Goal: Task Accomplishment & Management: Manage account settings

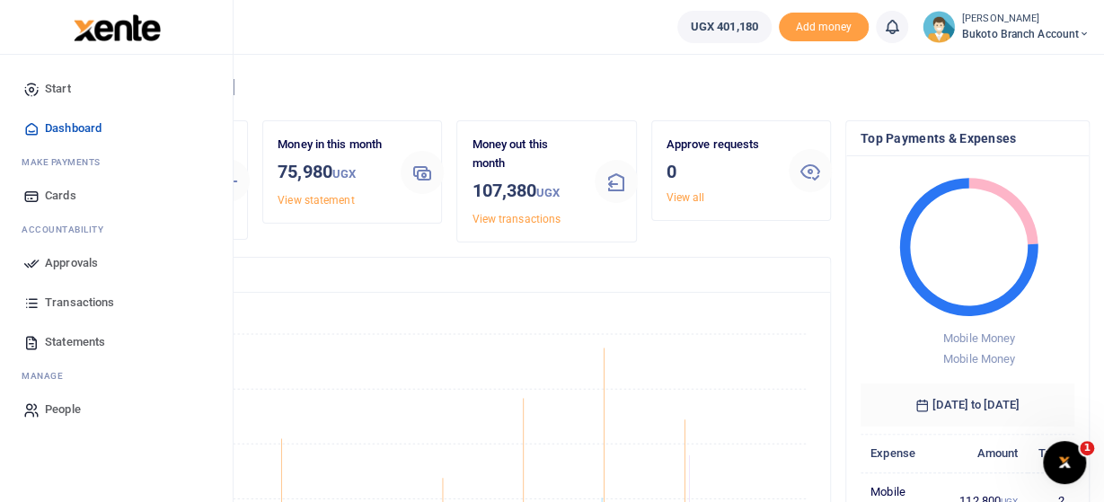
click at [82, 303] on span "Transactions" at bounding box center [79, 303] width 69 height 18
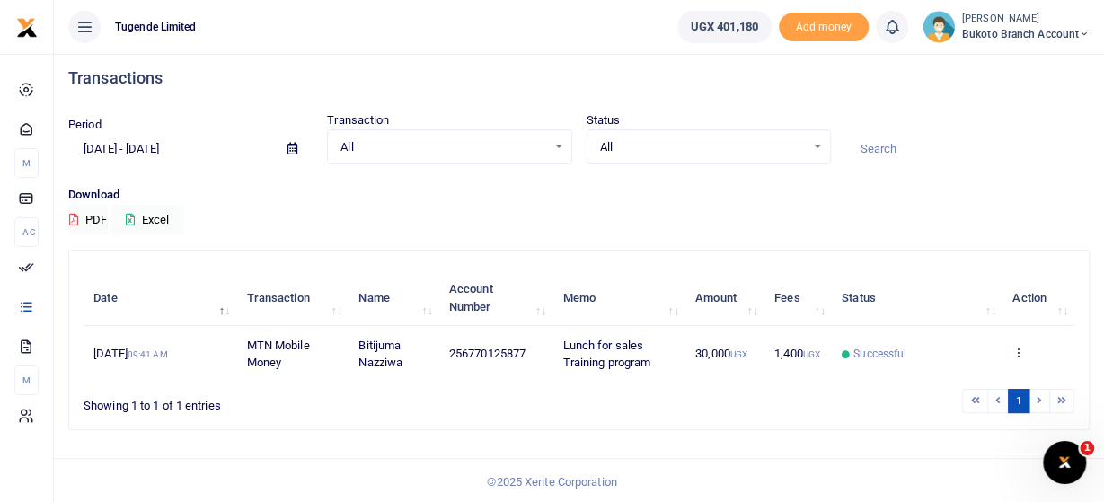
scroll to position [9, 0]
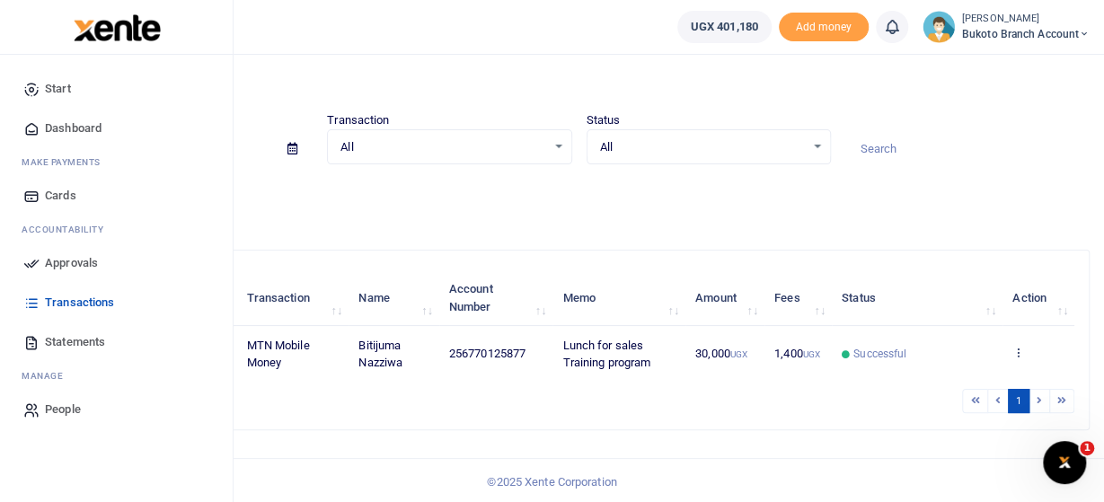
click at [71, 340] on span "Statements" at bounding box center [75, 342] width 60 height 18
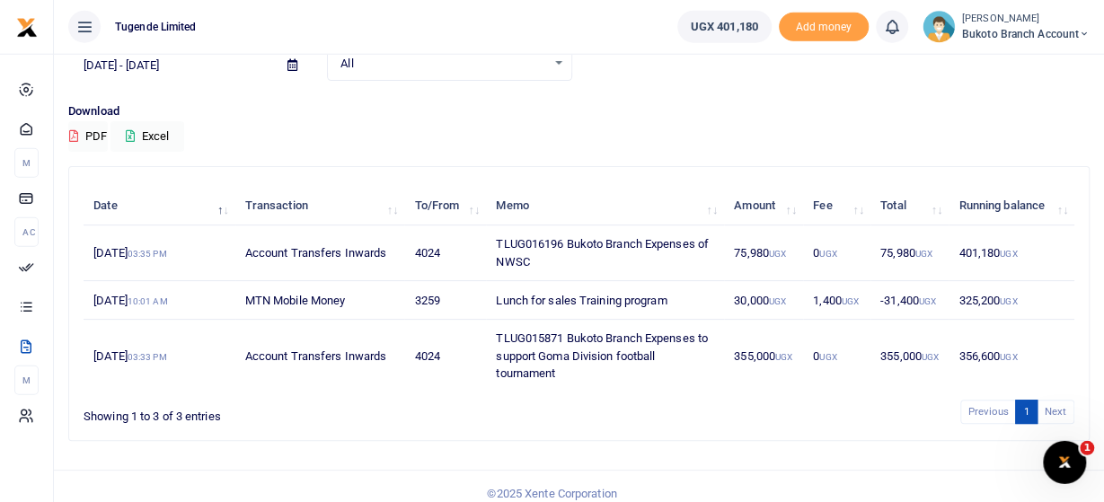
scroll to position [93, 0]
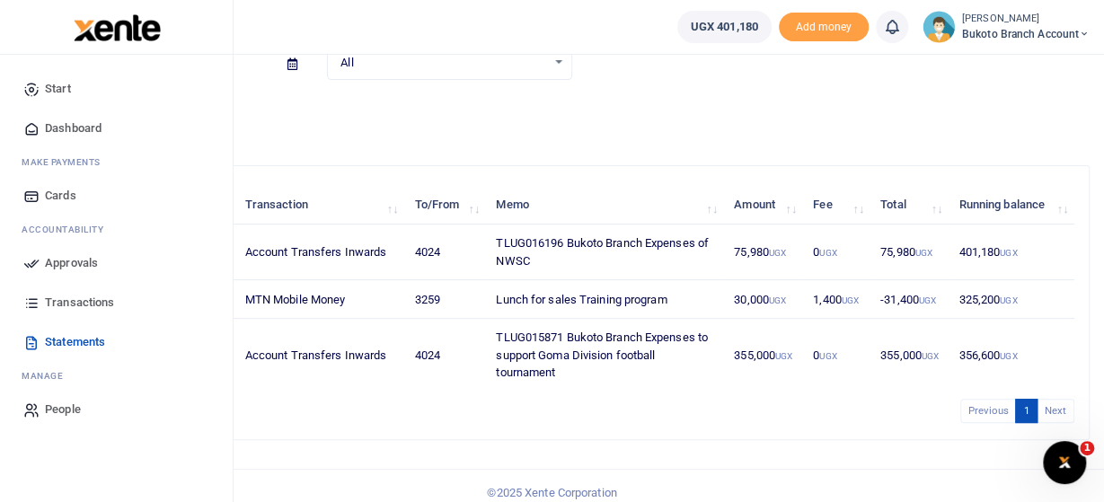
click at [72, 304] on span "Transactions" at bounding box center [79, 303] width 69 height 18
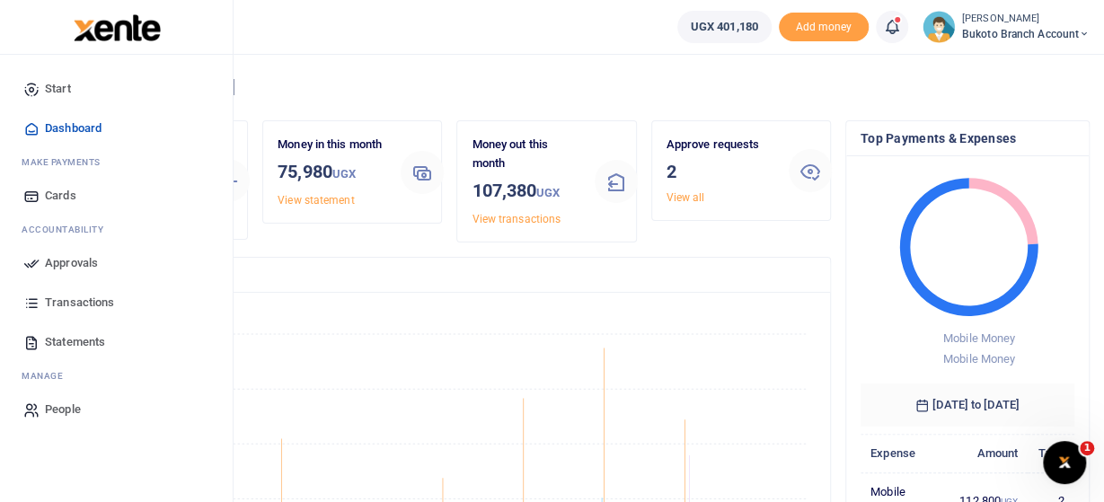
click at [95, 275] on link "Approvals" at bounding box center [116, 263] width 204 height 40
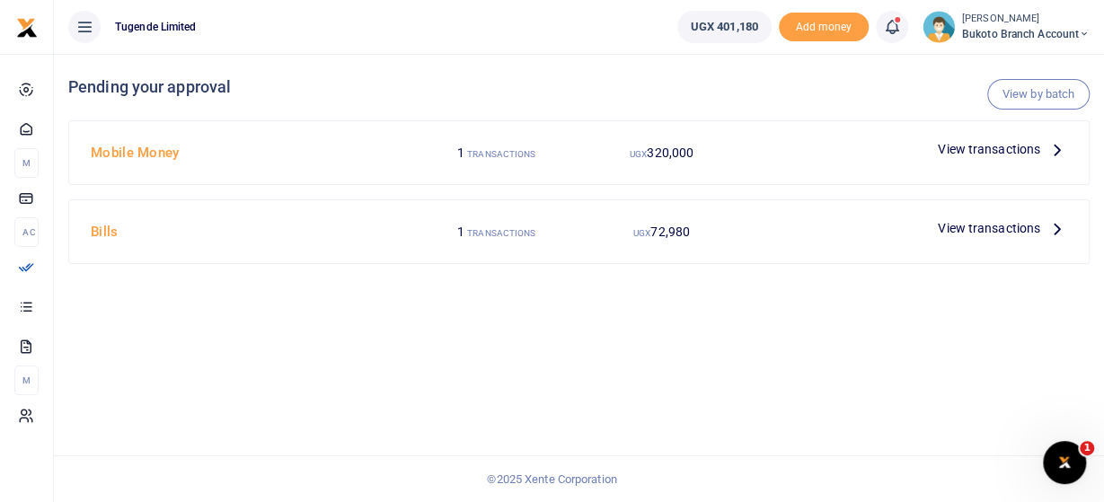
click at [991, 228] on span "View transactions" at bounding box center [989, 228] width 102 height 20
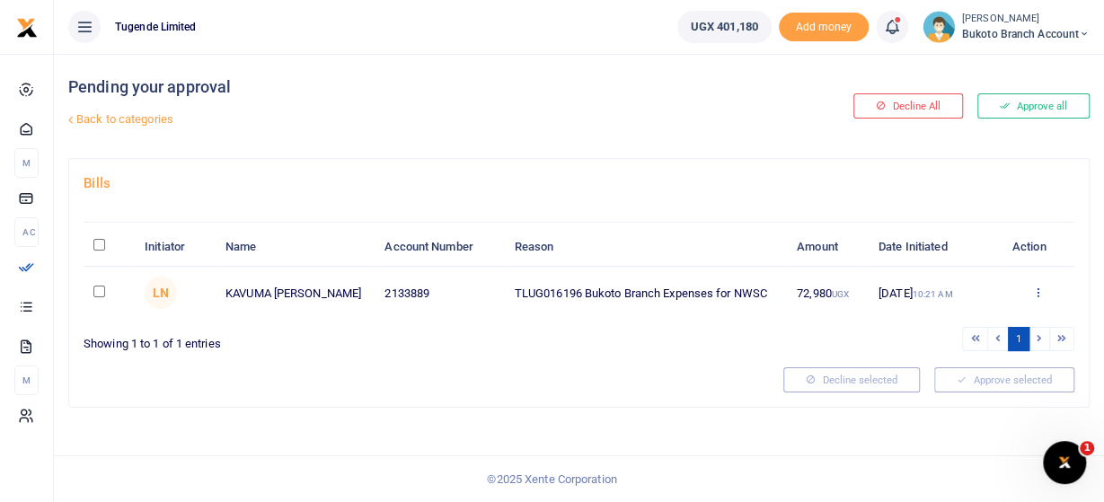
click at [1039, 288] on icon at bounding box center [1037, 292] width 12 height 13
click at [959, 321] on link "Approve" at bounding box center [972, 321] width 142 height 25
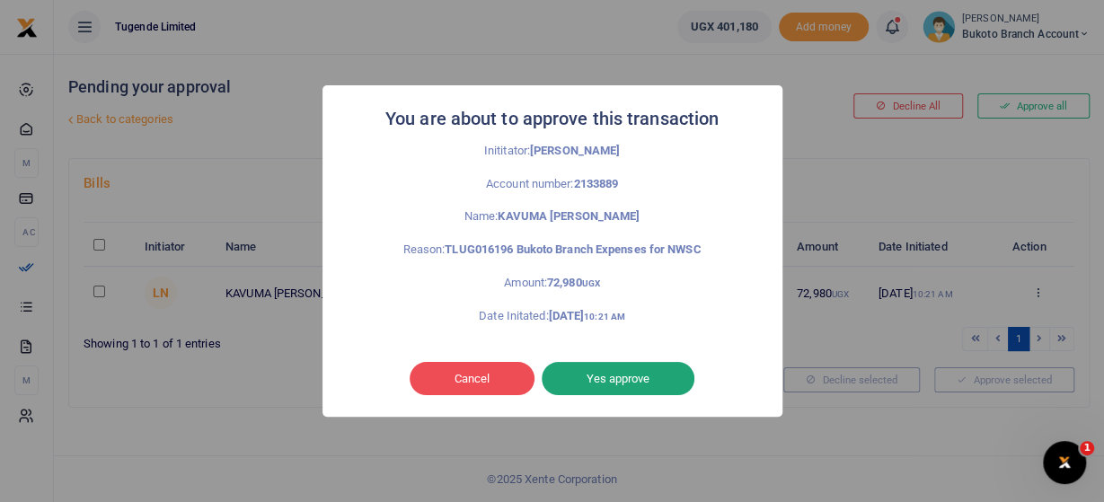
click at [640, 372] on button "Yes approve" at bounding box center [618, 379] width 153 height 34
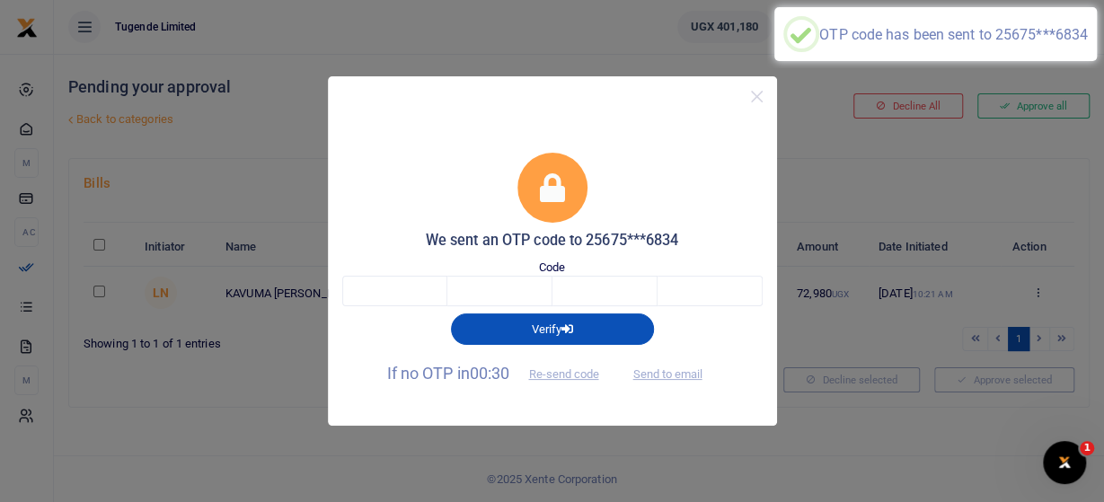
click at [392, 274] on div "Code" at bounding box center [552, 283] width 420 height 48
click at [393, 296] on input "text" at bounding box center [394, 291] width 105 height 31
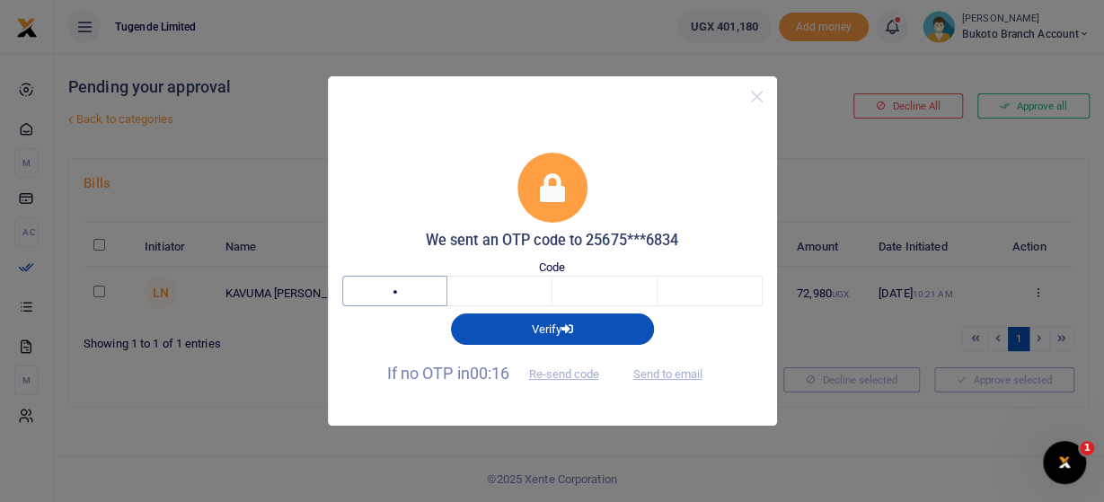
type input "2"
type input "4"
type input "0"
type input "8"
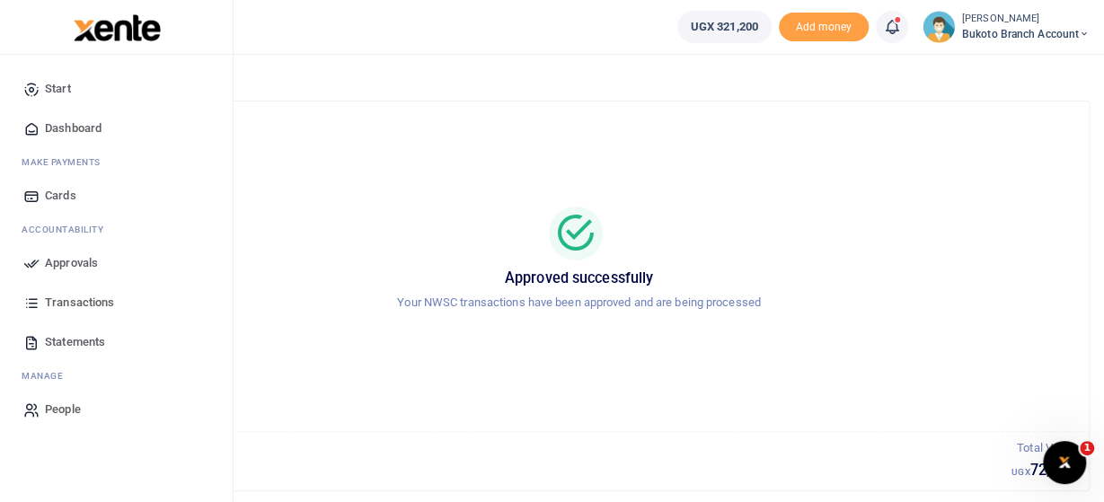
click at [86, 263] on span "Approvals" at bounding box center [71, 263] width 53 height 18
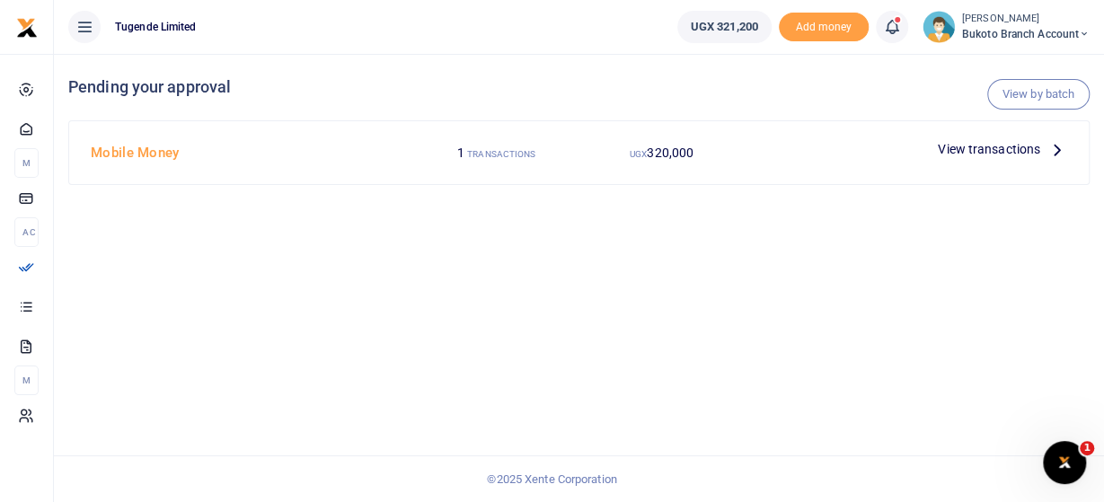
click at [1053, 150] on icon at bounding box center [1057, 149] width 20 height 20
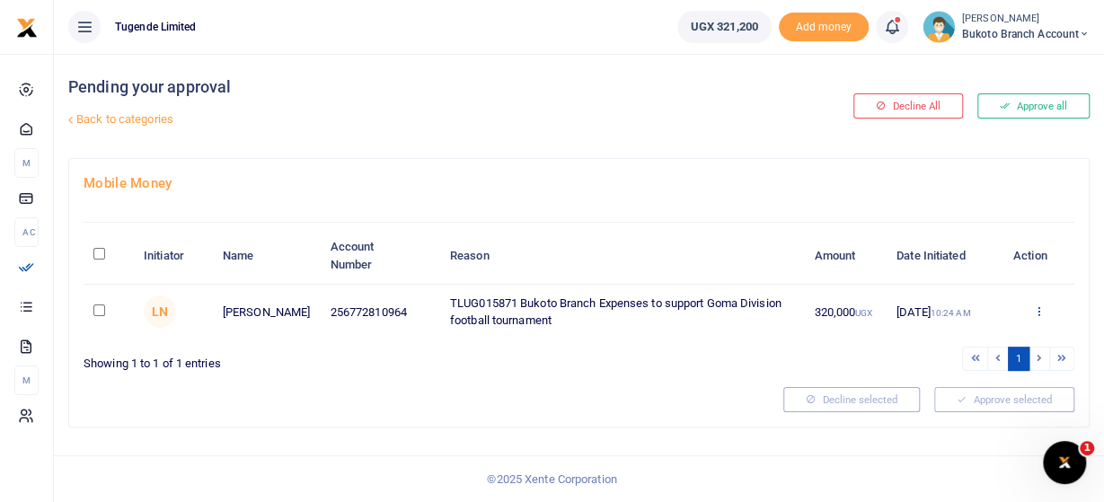
click at [1036, 313] on icon at bounding box center [1038, 310] width 12 height 13
click at [958, 347] on link "Approve" at bounding box center [972, 340] width 142 height 25
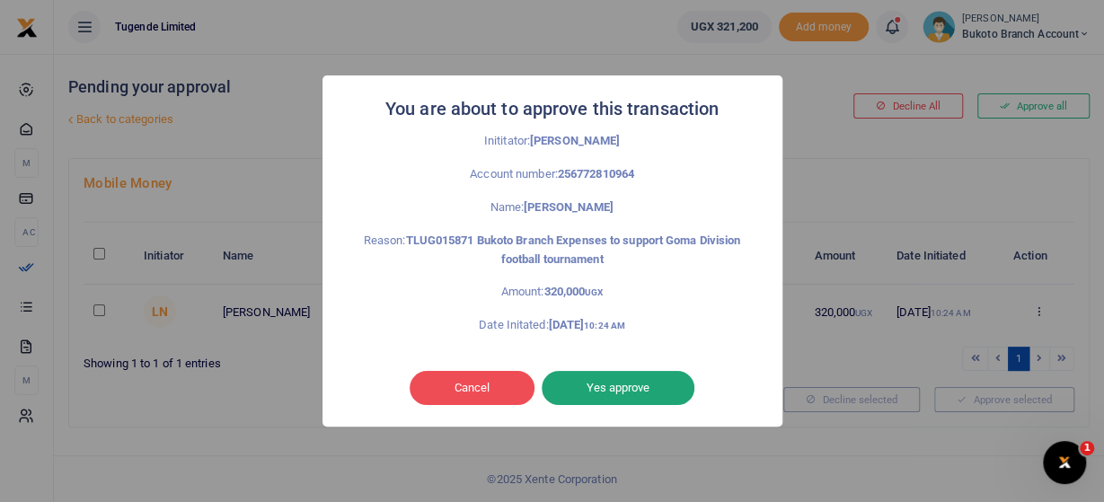
click at [611, 390] on button "Yes approve" at bounding box center [618, 388] width 153 height 34
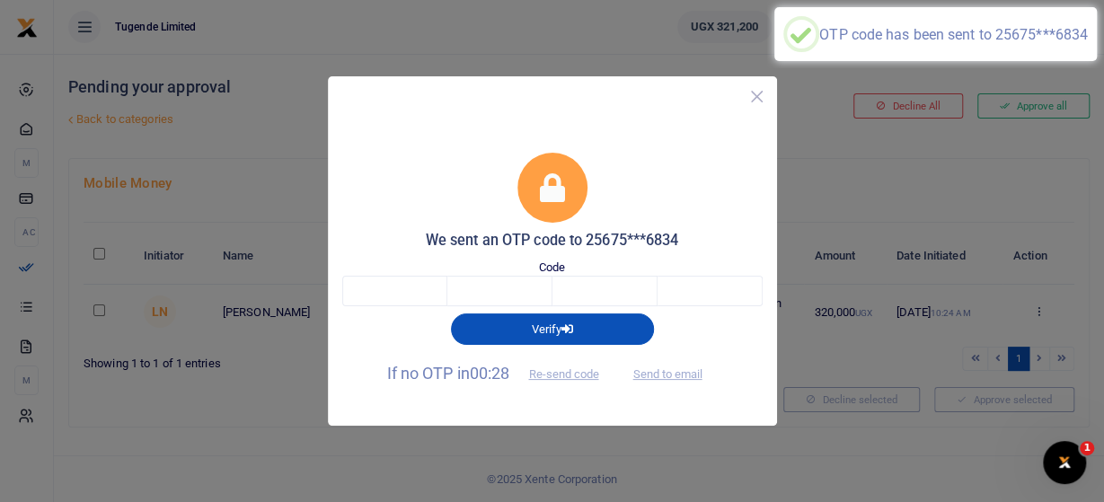
click at [761, 99] on button "Close" at bounding box center [757, 97] width 26 height 26
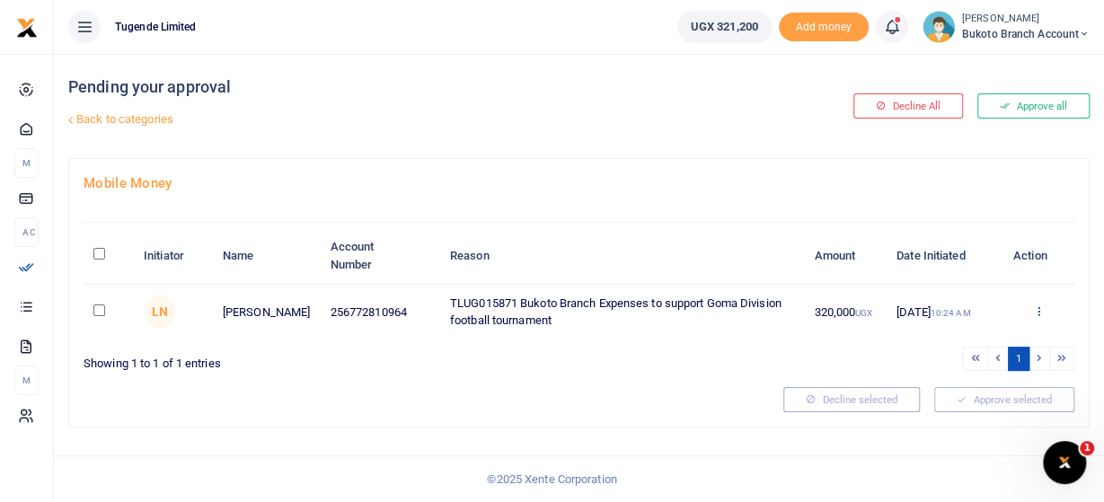
click at [1037, 314] on icon at bounding box center [1038, 310] width 12 height 13
click at [949, 332] on link "Approve" at bounding box center [972, 340] width 142 height 25
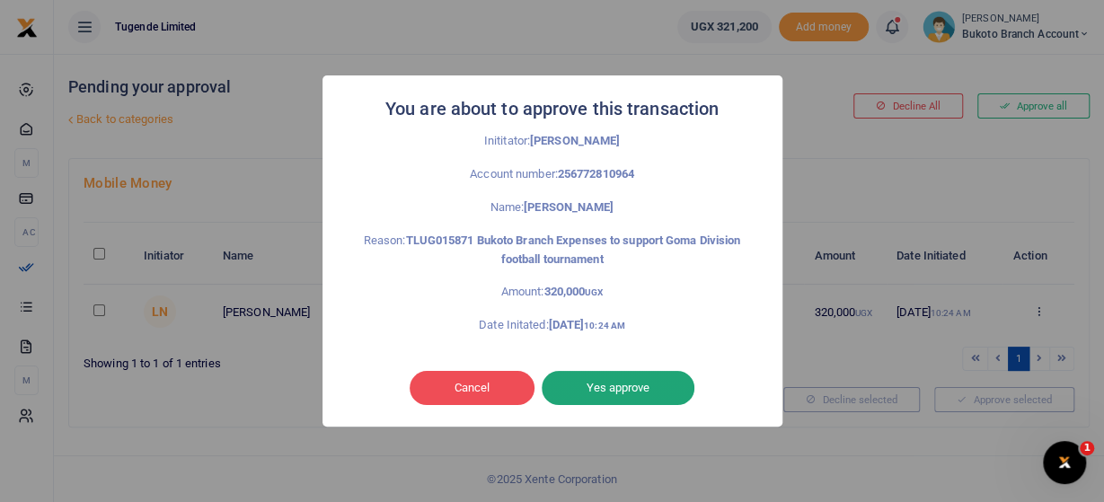
click at [603, 382] on button "Yes approve" at bounding box center [618, 388] width 153 height 34
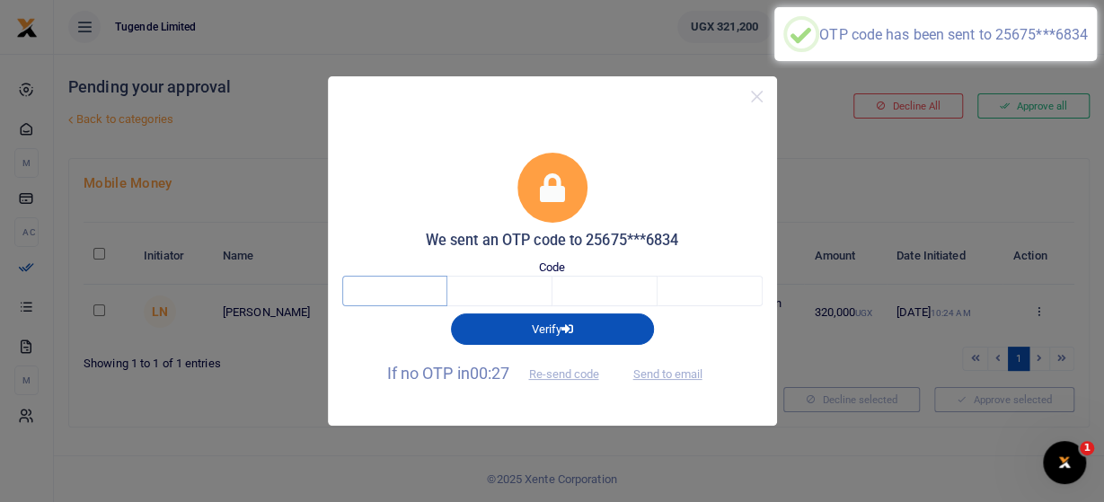
click at [425, 293] on input "text" at bounding box center [394, 291] width 105 height 31
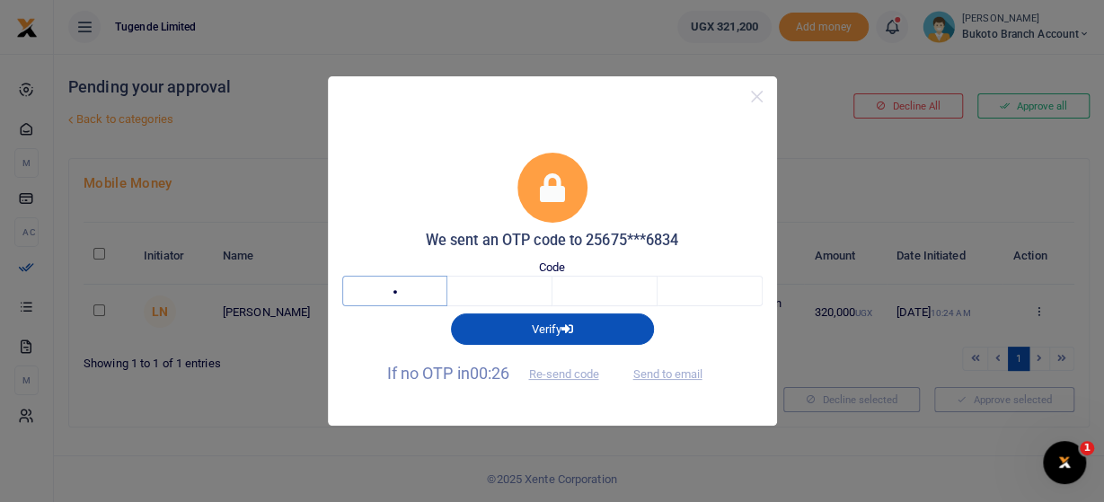
type input "3"
type input "7"
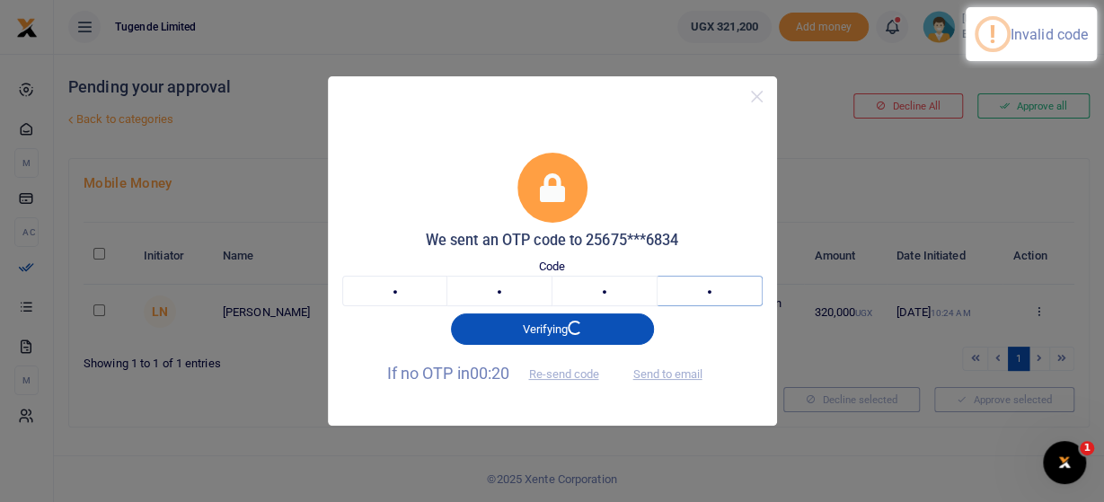
type input "1"
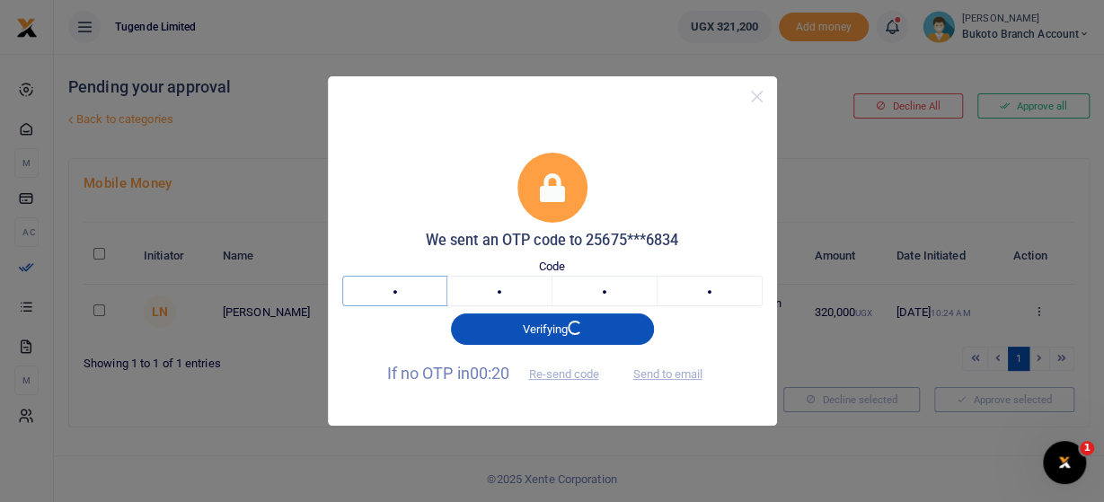
click at [420, 296] on input "3" at bounding box center [394, 291] width 105 height 31
type input "8"
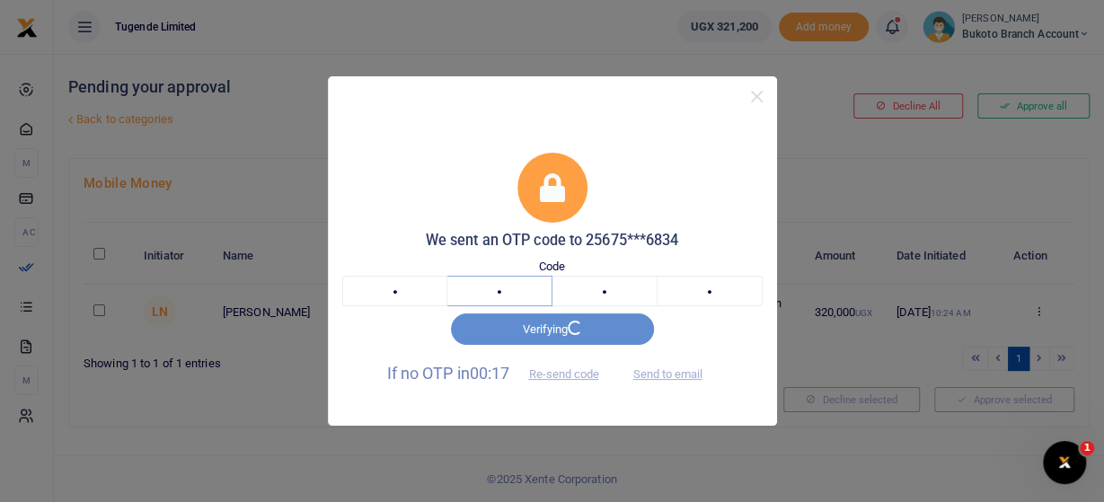
type input "6"
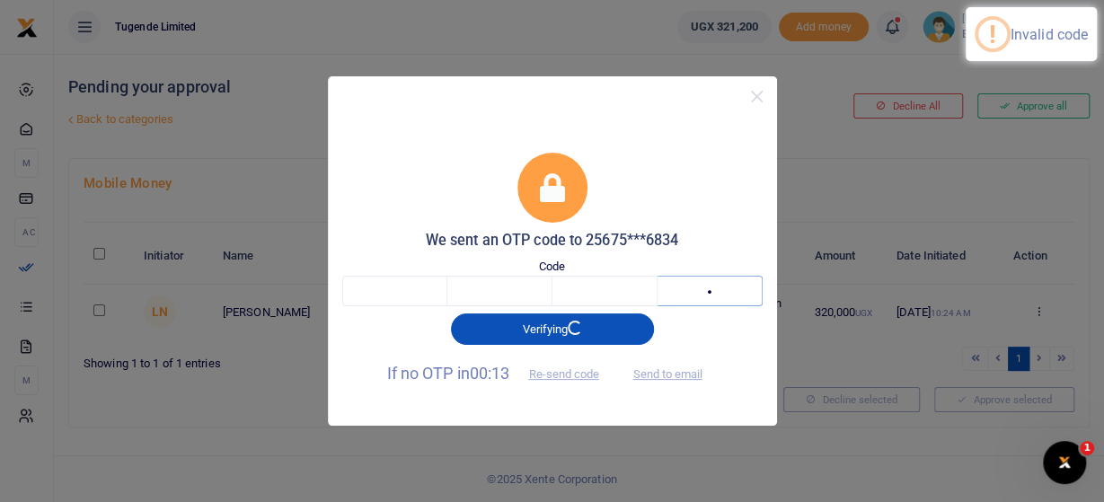
click at [732, 291] on input "1" at bounding box center [709, 291] width 105 height 31
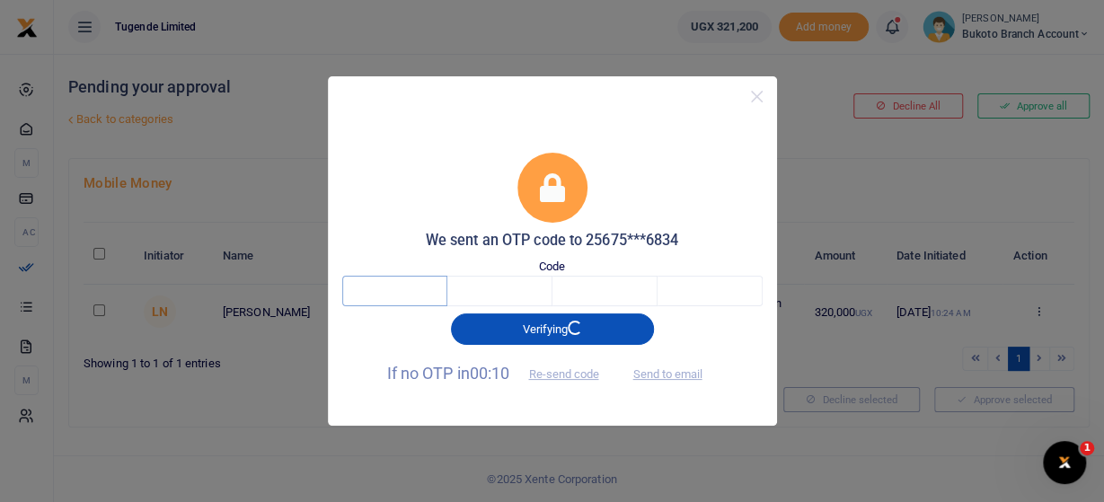
click at [407, 293] on input "text" at bounding box center [394, 291] width 105 height 31
type input "8"
type input "6"
type input "9"
type input "8"
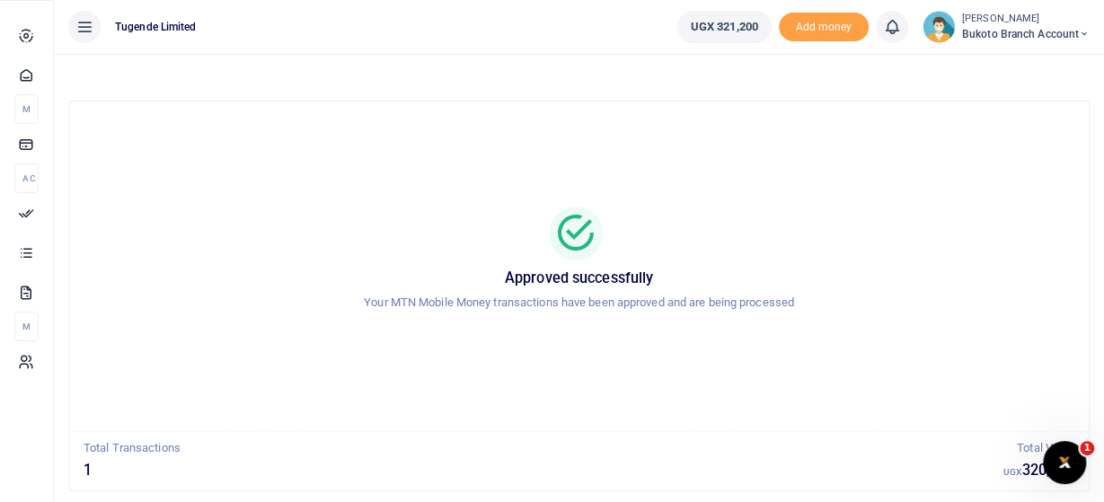
drag, startPoint x: 49, startPoint y: 285, endPoint x: 725, endPoint y: 415, distance: 687.8
click at [39, 272] on link "Transactions" at bounding box center [26, 253] width 24 height 40
click at [0, 0] on span "Transactions" at bounding box center [0, 0] width 0 height 0
